Goal: Information Seeking & Learning: Learn about a topic

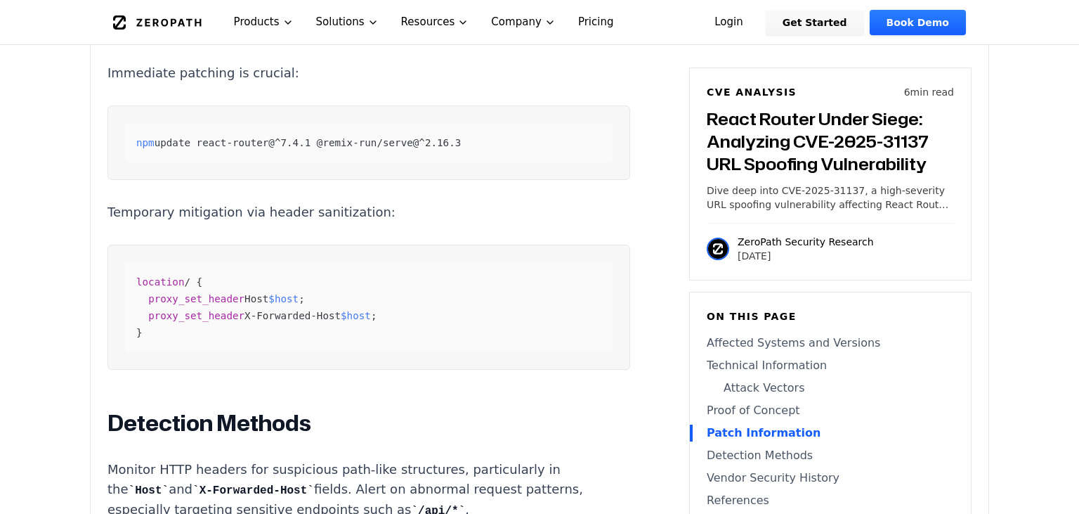
scroll to position [2009, 0]
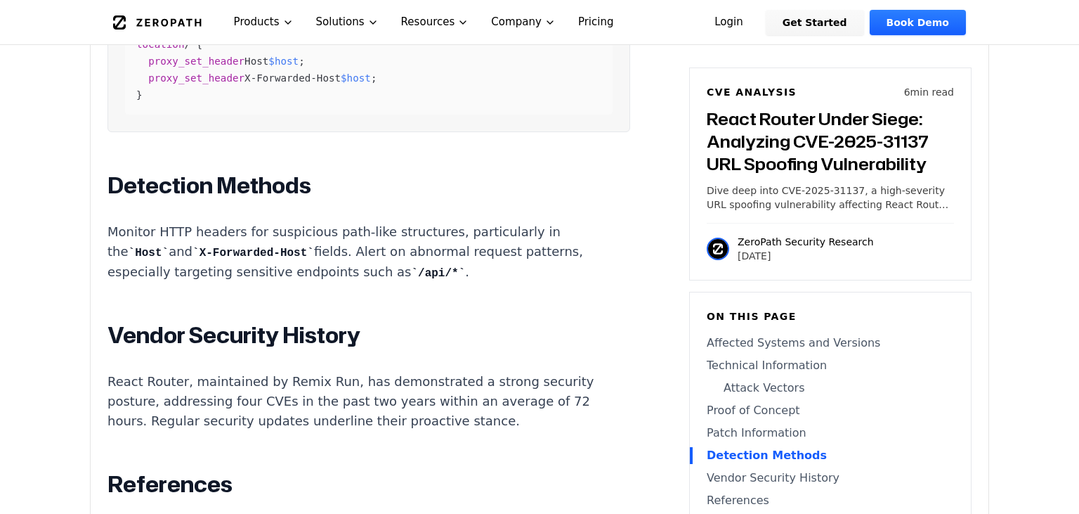
scroll to position [2256, 0]
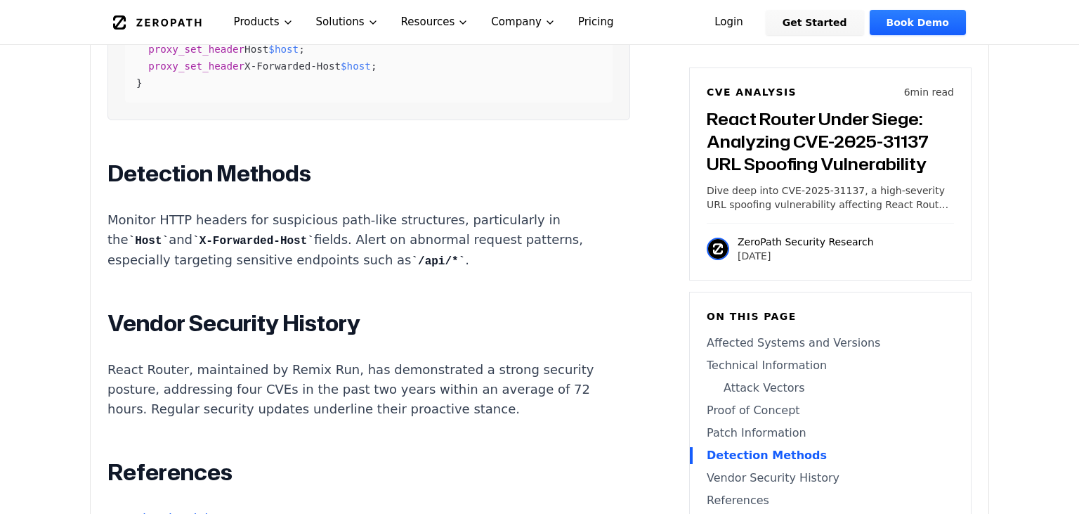
click at [411, 255] on code "/api/*" at bounding box center [438, 261] width 54 height 13
drag, startPoint x: 388, startPoint y: 248, endPoint x: 403, endPoint y: 242, distance: 16.0
click at [411, 255] on code "/api/*" at bounding box center [438, 261] width 54 height 13
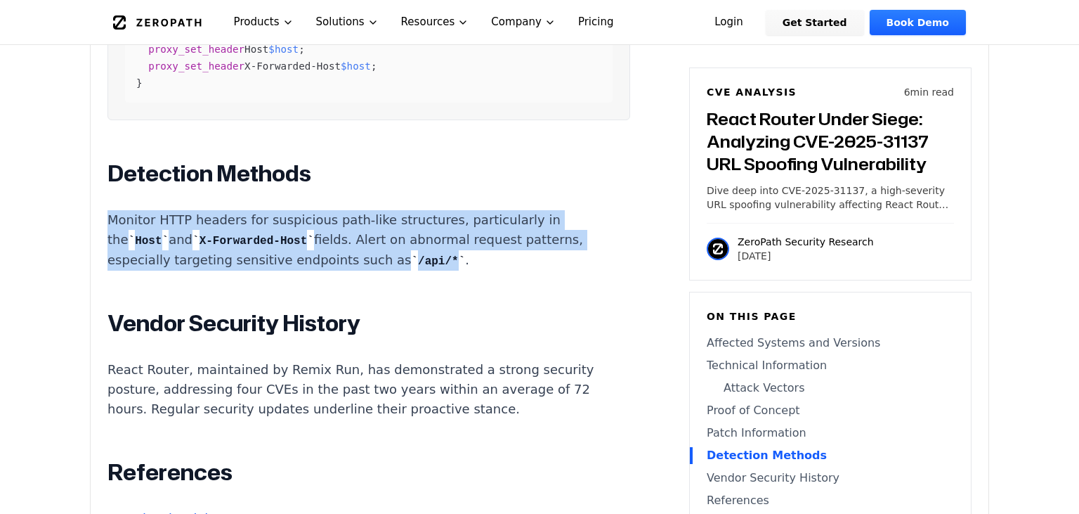
click at [411, 255] on code "/api/*" at bounding box center [438, 261] width 54 height 13
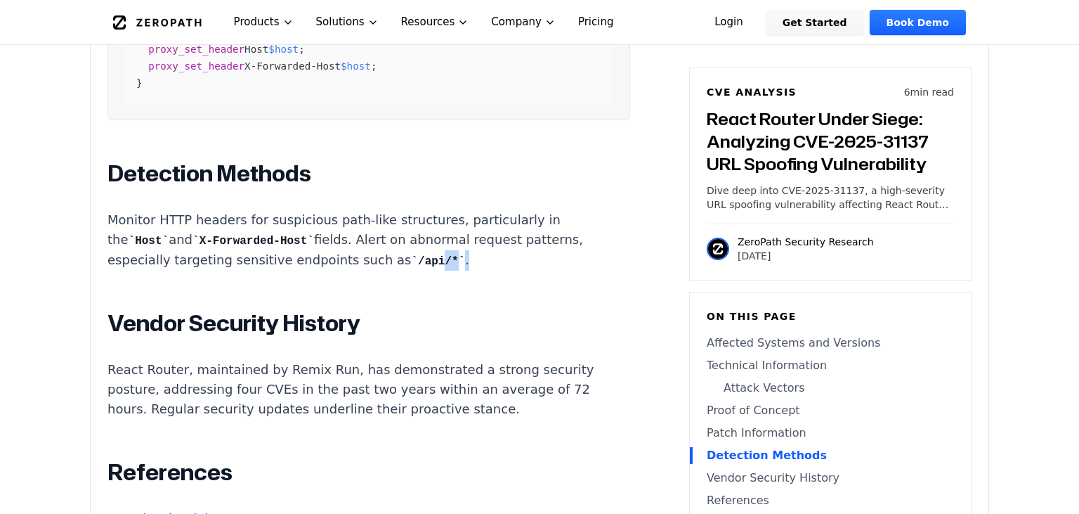
click at [411, 255] on code "/api/*" at bounding box center [438, 261] width 54 height 13
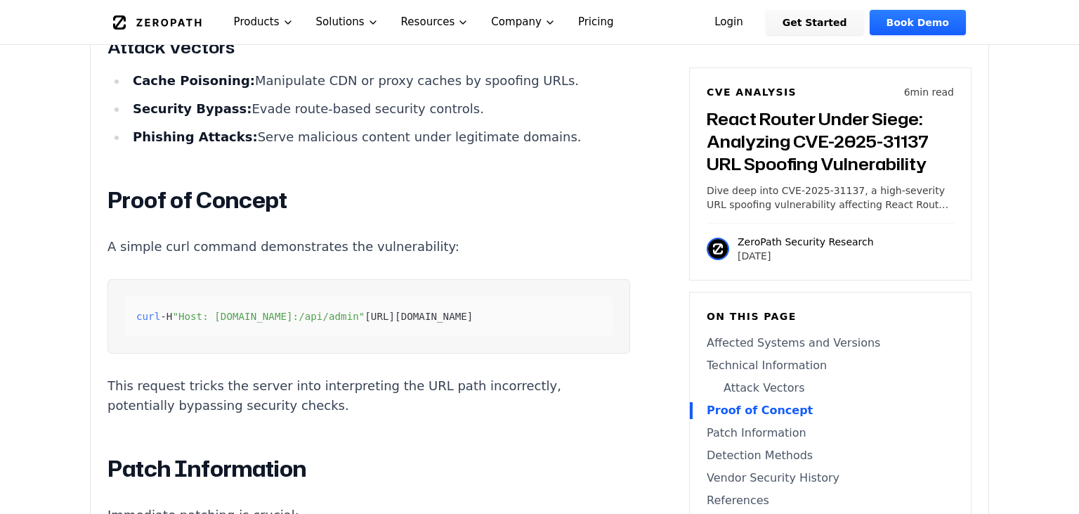
scroll to position [1565, 0]
click at [205, 310] on span ""Host: [DOMAIN_NAME]:/api/admin"" at bounding box center [268, 315] width 192 height 11
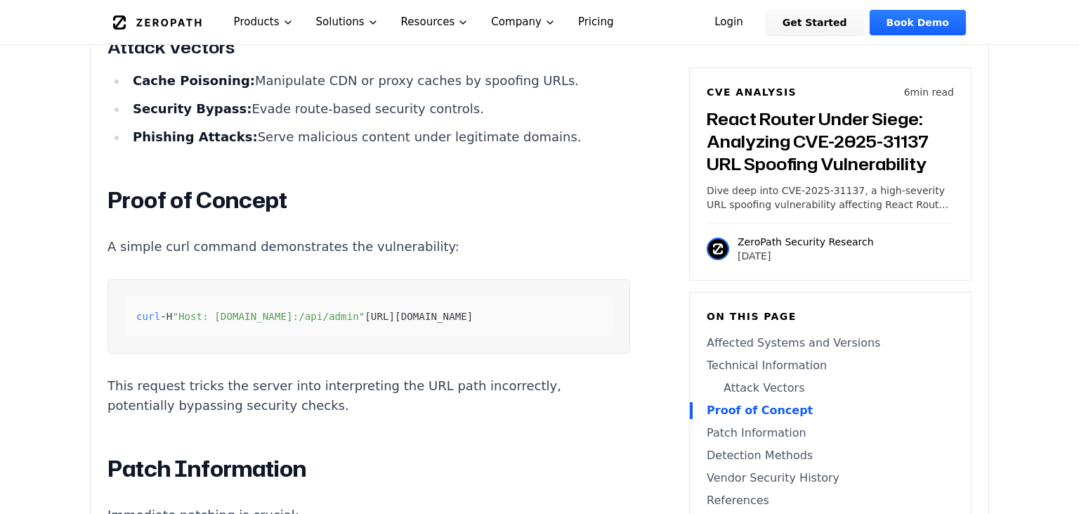
click at [205, 310] on span ""Host: [DOMAIN_NAME]:/api/admin"" at bounding box center [268, 315] width 192 height 11
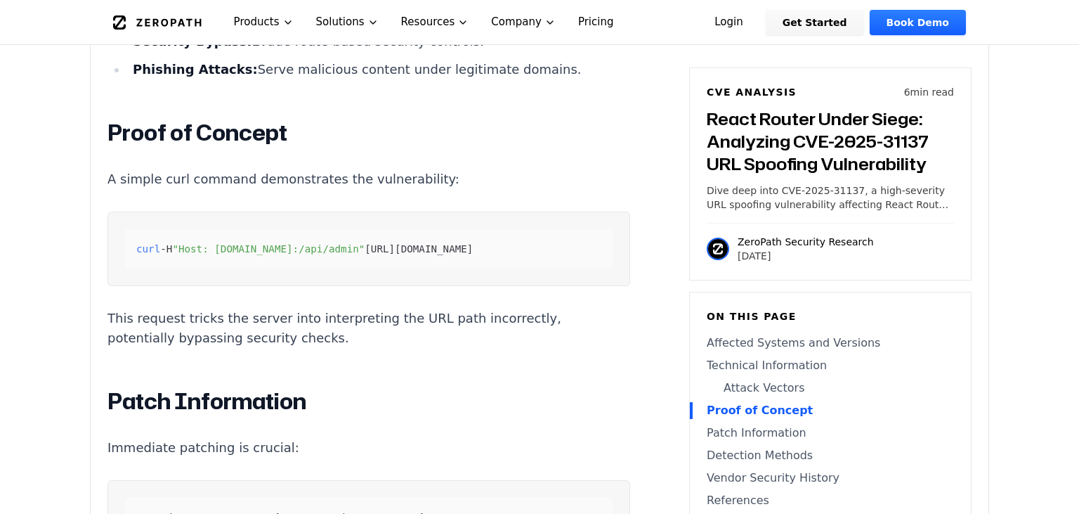
scroll to position [1802, 0]
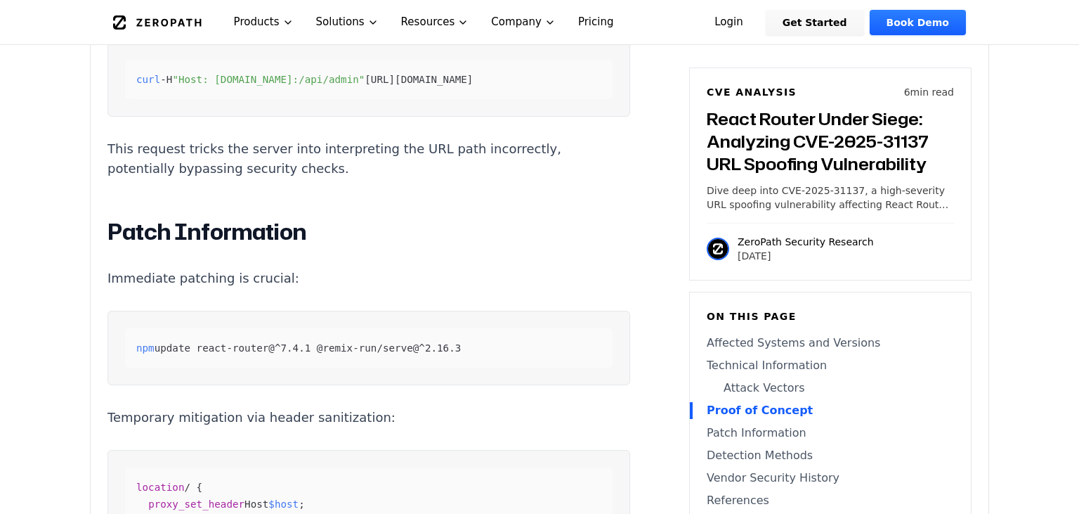
click at [628, 322] on article "React Router Under Siege: Analyzing CVE-2025-31137 URL Spoofing Vulnerability R…" at bounding box center [389, 131] width 565 height 1928
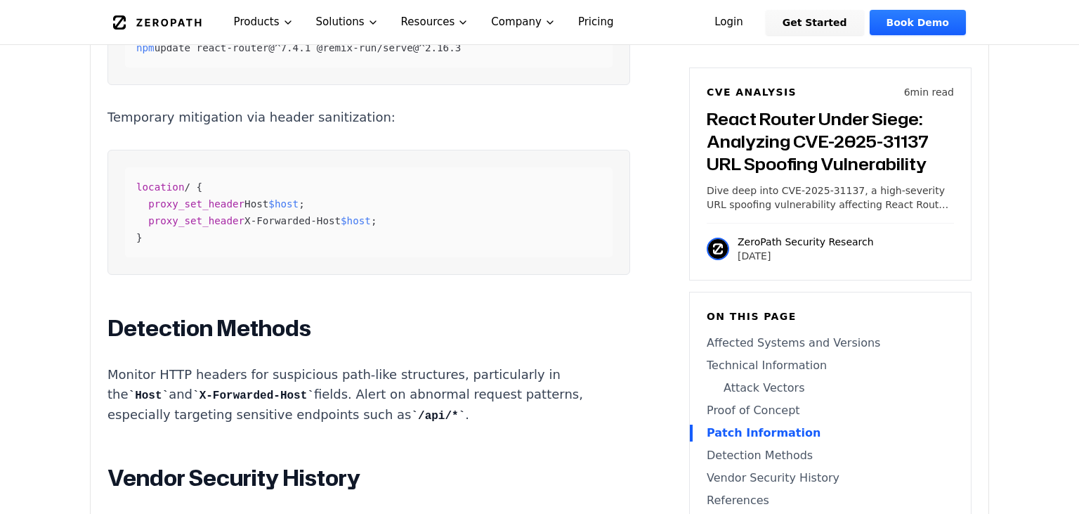
scroll to position [2105, 0]
